Goal: Transaction & Acquisition: Obtain resource

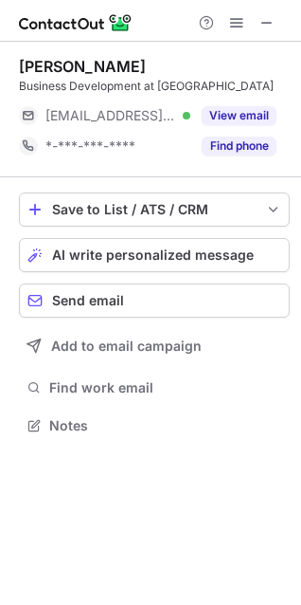
scroll to position [412, 301]
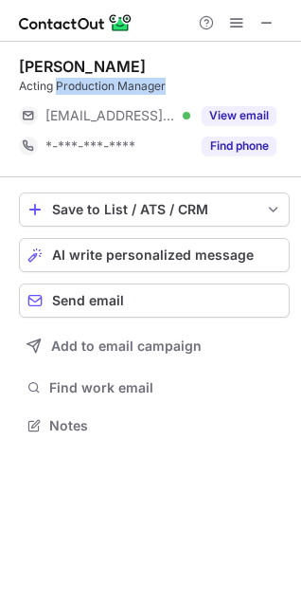
drag, startPoint x: 62, startPoint y: 84, endPoint x: 171, endPoint y: 84, distance: 109.0
click at [171, 84] on div "Acting Production Manager" at bounding box center [154, 86] width 271 height 17
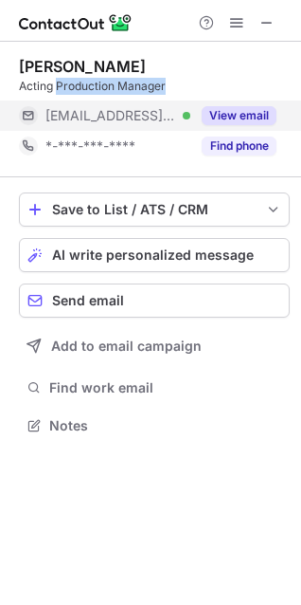
copy div "Production Manager"
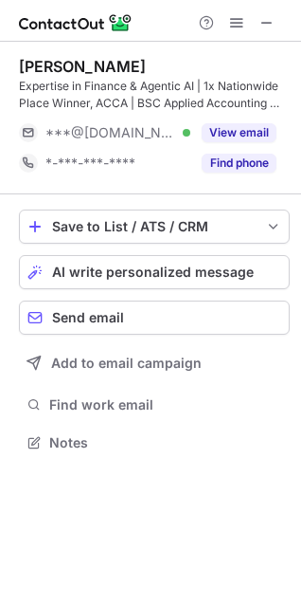
scroll to position [429, 301]
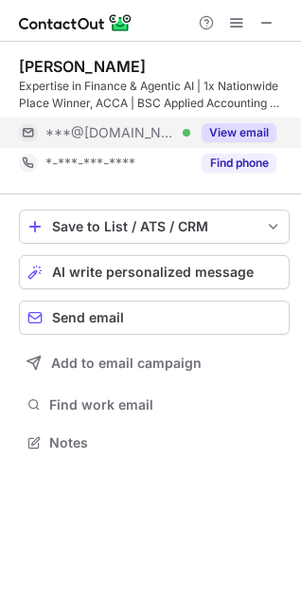
click at [236, 132] on button "View email" at bounding box center [239, 132] width 75 height 19
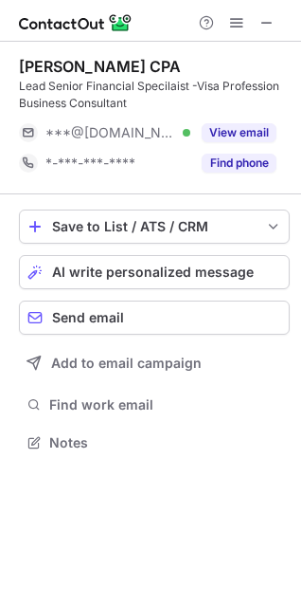
scroll to position [429, 301]
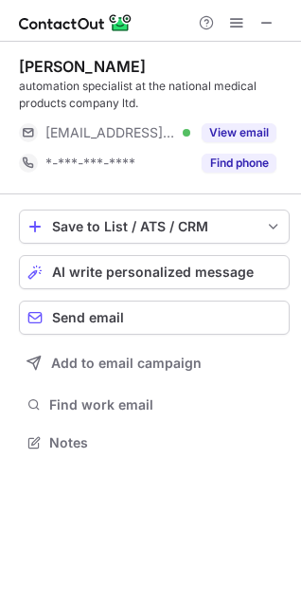
scroll to position [429, 301]
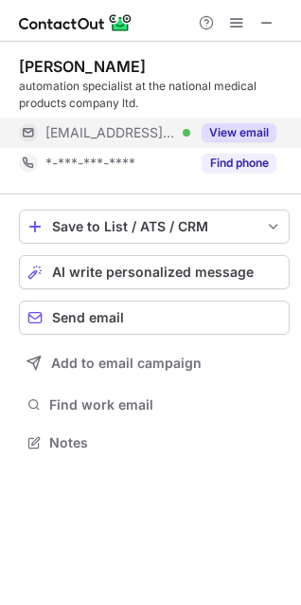
click at [246, 122] on div "View email" at bounding box center [233, 133] width 86 height 30
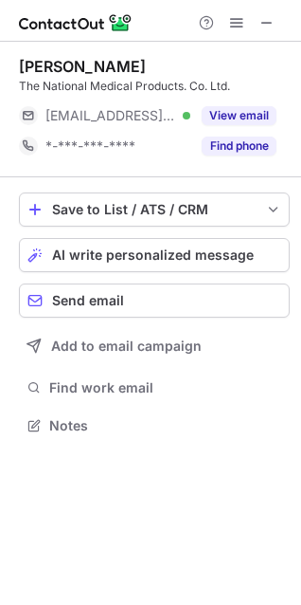
scroll to position [412, 301]
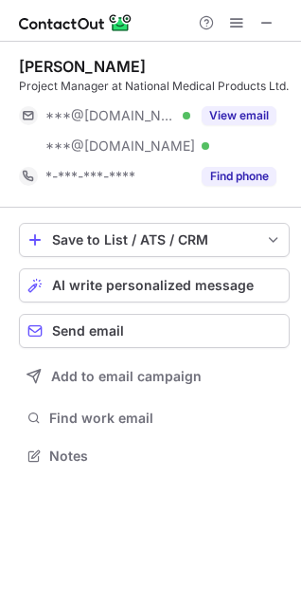
scroll to position [443, 301]
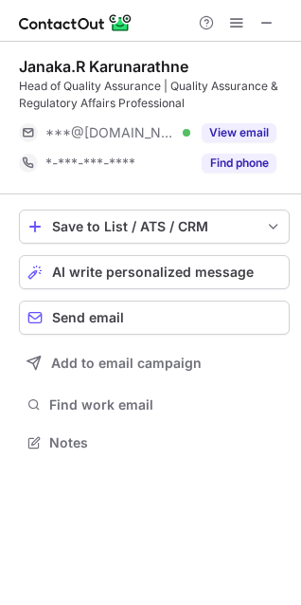
scroll to position [429, 301]
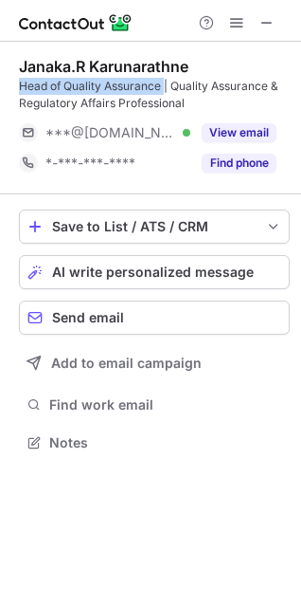
drag, startPoint x: 20, startPoint y: 86, endPoint x: 164, endPoint y: 85, distance: 144.0
click at [164, 85] on div "Head of Quality Assurance | Quality Assurance & Regulatory Affairs Professional" at bounding box center [154, 95] width 271 height 34
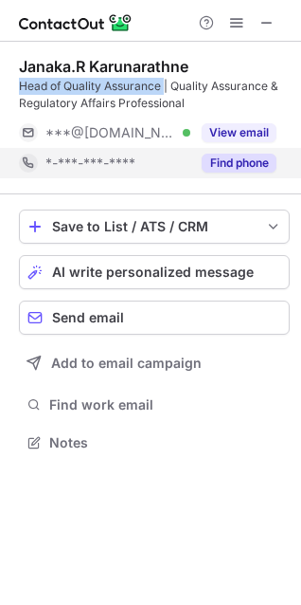
copy div "Head of Quality Assurance"
